Goal: Task Accomplishment & Management: Manage account settings

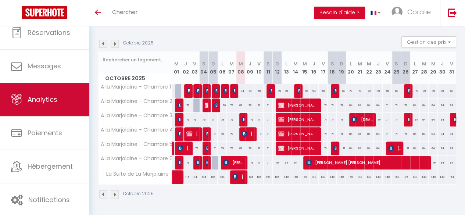
click at [48, 91] on link "Analytics" at bounding box center [44, 99] width 89 height 33
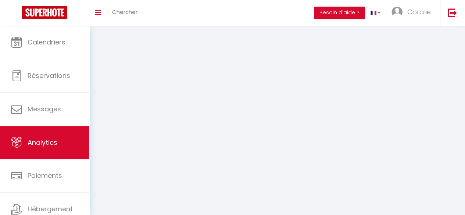
select select "2025"
select select "10"
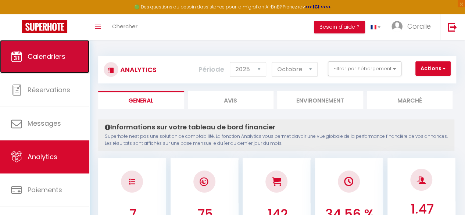
click at [38, 69] on link "Calendriers" at bounding box center [44, 56] width 89 height 33
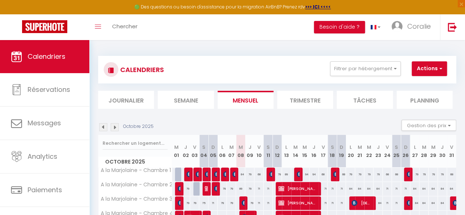
scroll to position [87, 0]
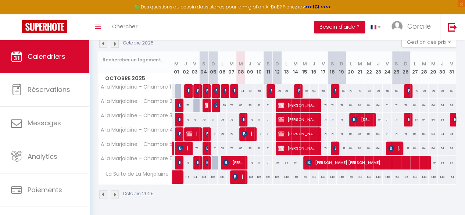
click at [240, 86] on div "84" at bounding box center [240, 91] width 9 height 14
type input "84"
type input "Mer 08 Octobre 2025"
type input "Jeu 09 Octobre 2025"
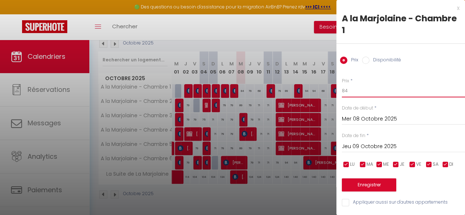
click at [360, 91] on input "84" at bounding box center [403, 90] width 123 height 13
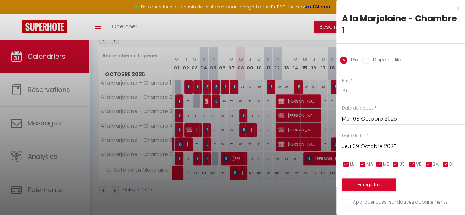
type input "79"
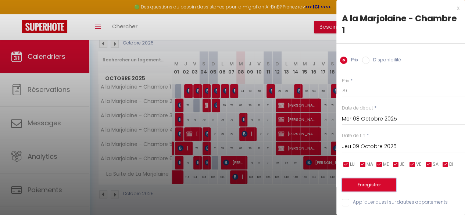
click at [373, 180] on button "Enregistrer" at bounding box center [369, 184] width 54 height 13
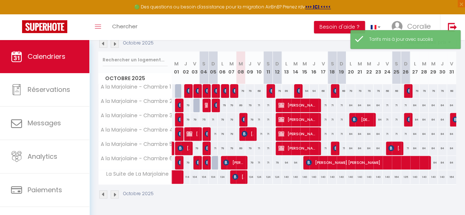
click at [239, 100] on div "89" at bounding box center [240, 105] width 9 height 14
type input "89"
type input "Mer 08 Octobre 2025"
type input "Jeu 09 Octobre 2025"
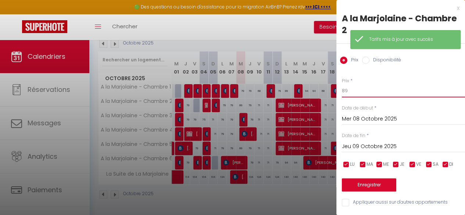
click at [351, 96] on input "89" at bounding box center [403, 90] width 123 height 13
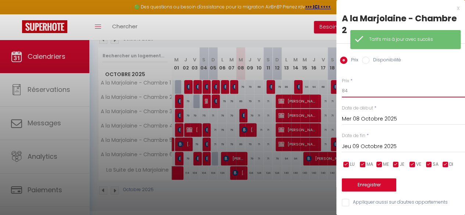
type input "84"
click at [363, 186] on button "Enregistrer" at bounding box center [369, 184] width 54 height 13
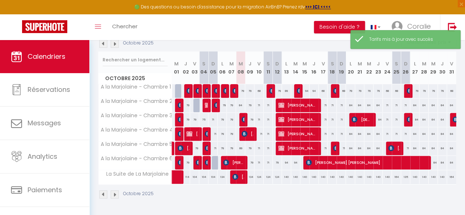
click at [239, 144] on div "89" at bounding box center [240, 148] width 9 height 14
type input "89"
type input "Mer 08 Octobre 2025"
type input "Jeu 09 Octobre 2025"
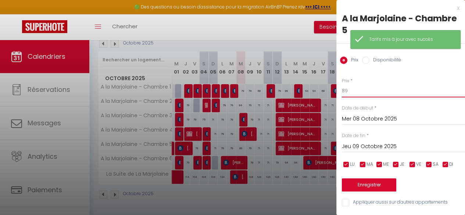
click at [352, 87] on input "89" at bounding box center [403, 90] width 123 height 13
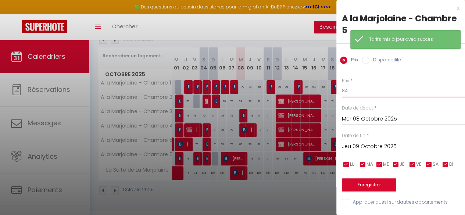
type input "84"
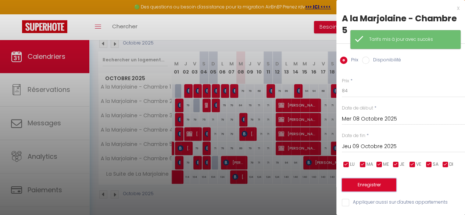
click at [375, 185] on button "Enregistrer" at bounding box center [369, 184] width 54 height 13
